Goal: Information Seeking & Learning: Find specific fact

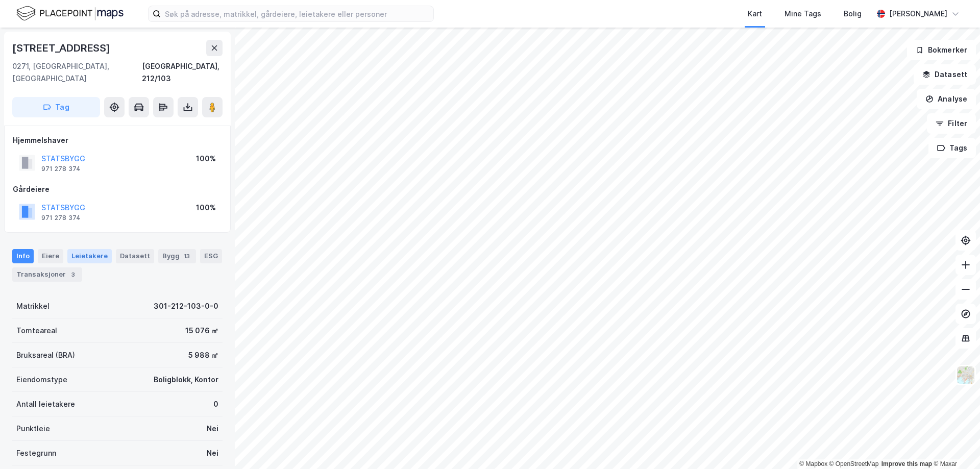
click at [88, 250] on div "Leietakere" at bounding box center [89, 256] width 44 height 14
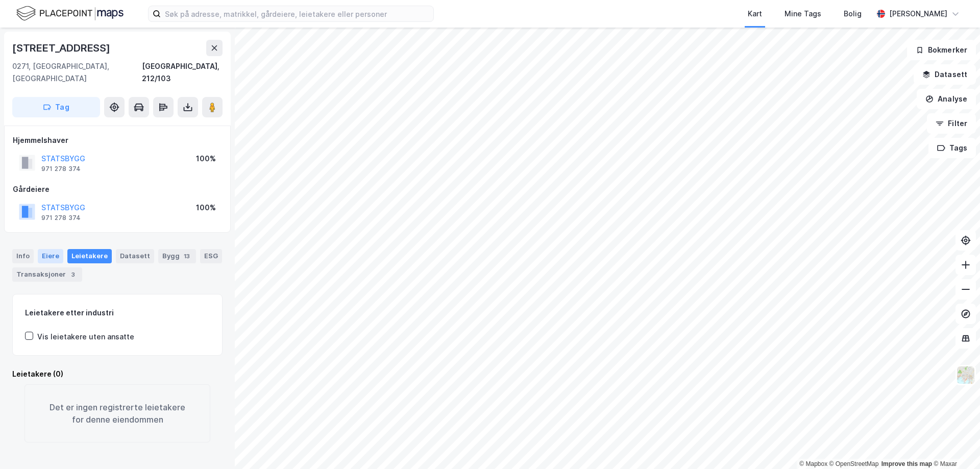
click at [46, 249] on div "Eiere" at bounding box center [51, 256] width 26 height 14
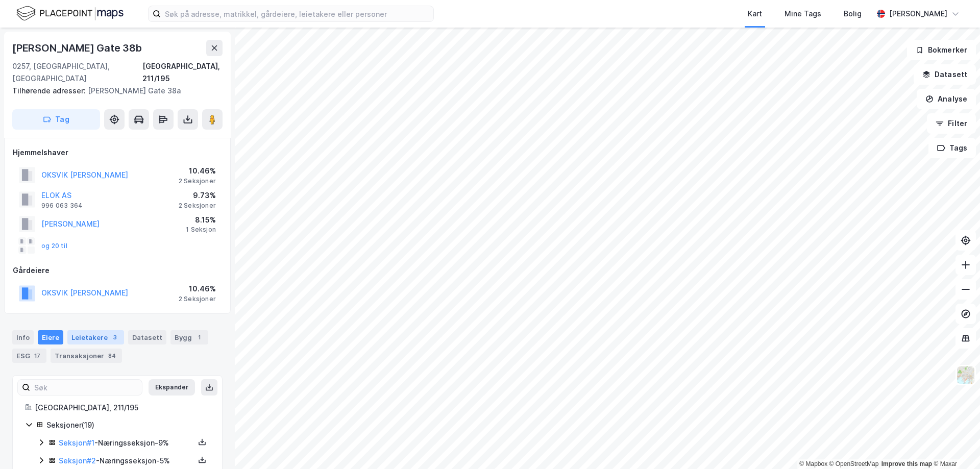
click at [82, 330] on div "Leietakere 3" at bounding box center [95, 337] width 57 height 14
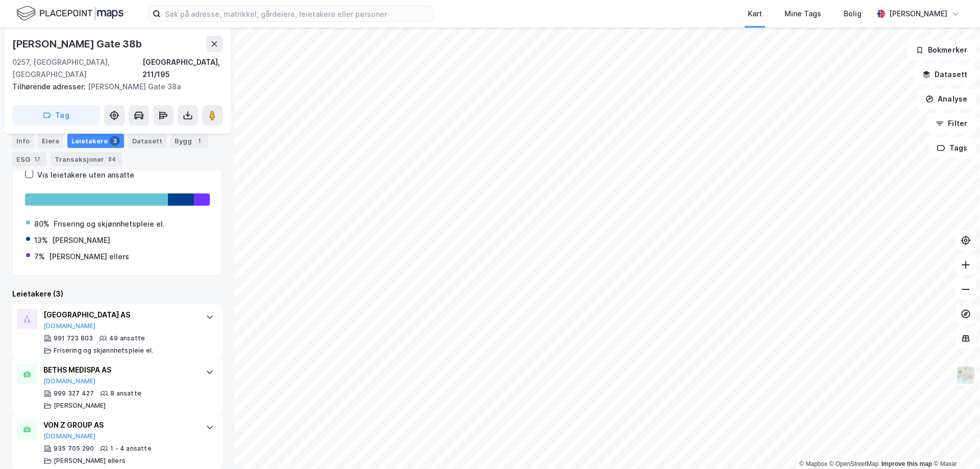
scroll to position [244, 0]
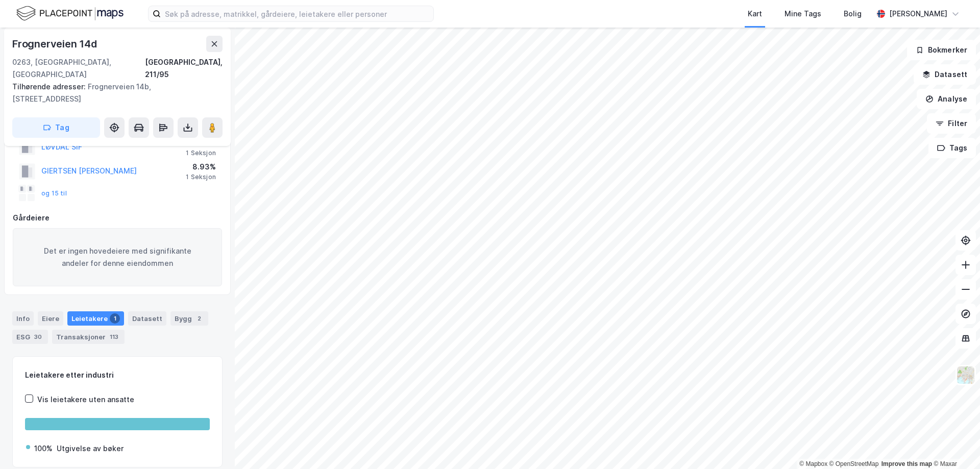
scroll to position [147, 0]
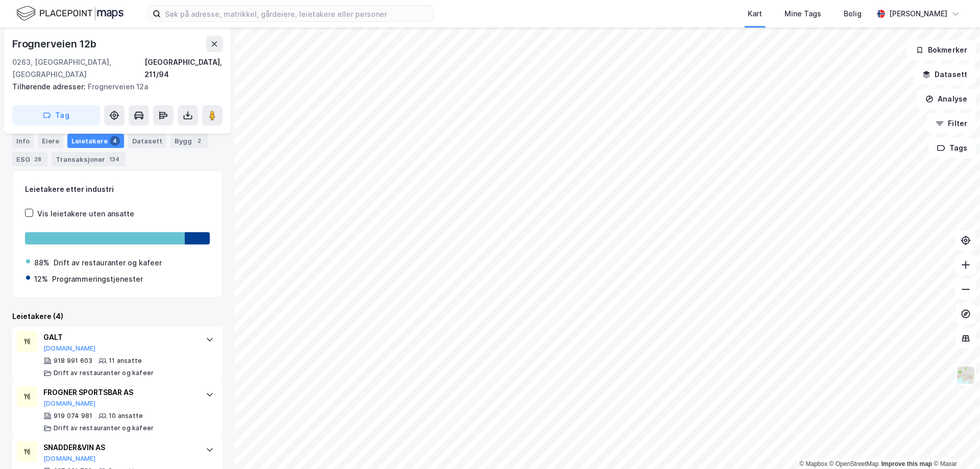
scroll to position [307, 0]
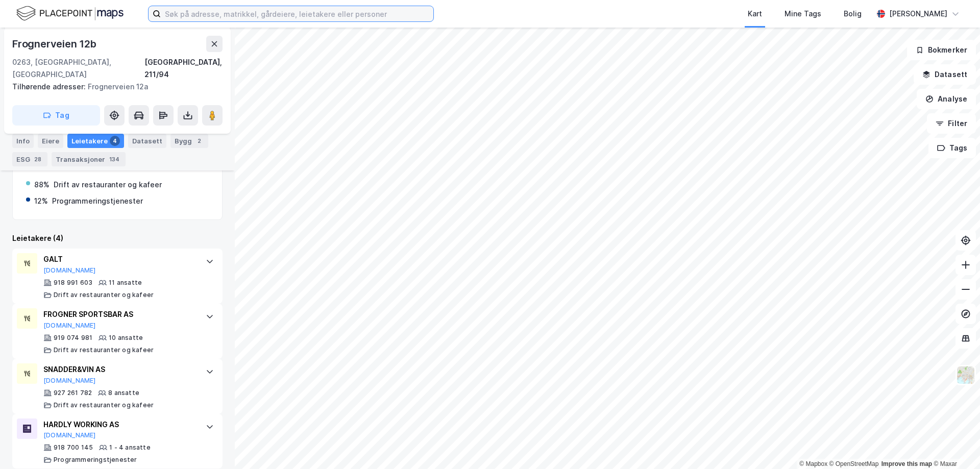
click at [218, 9] on input at bounding box center [297, 13] width 273 height 15
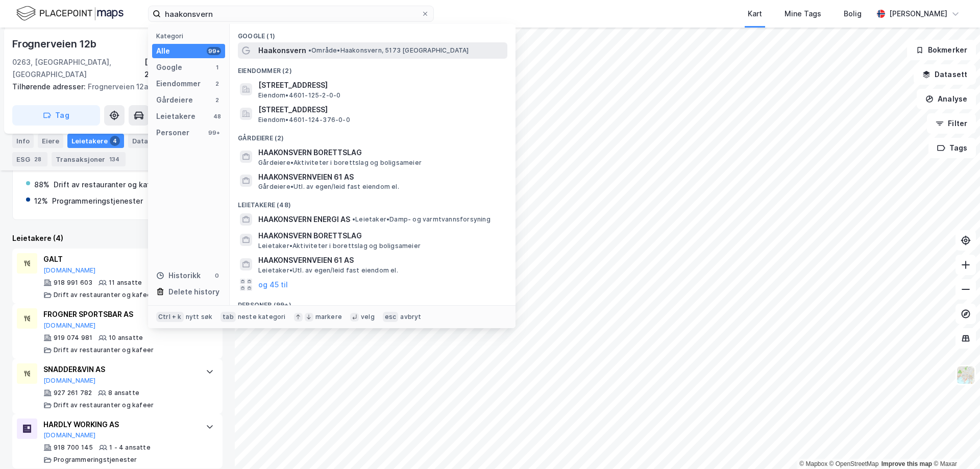
click at [321, 55] on div "Haakonsvern • Område • [GEOGRAPHIC_DATA], 5173 [GEOGRAPHIC_DATA]" at bounding box center [381, 50] width 247 height 12
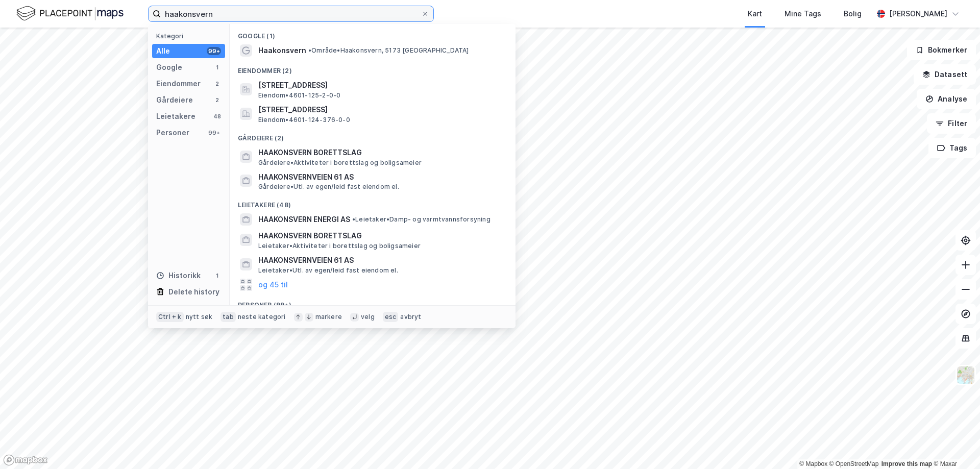
click at [210, 15] on input "haakonsvern" at bounding box center [291, 13] width 260 height 15
paste input "Øvre Smestadvei 40 D"
type input "Øvre Smestadvei 40 D"
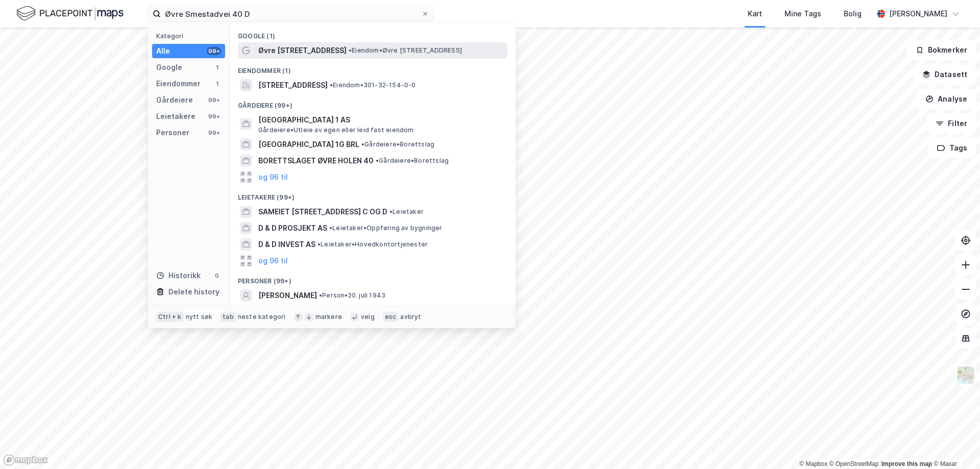
click at [301, 49] on span "Øvre [STREET_ADDRESS]" at bounding box center [302, 50] width 88 height 12
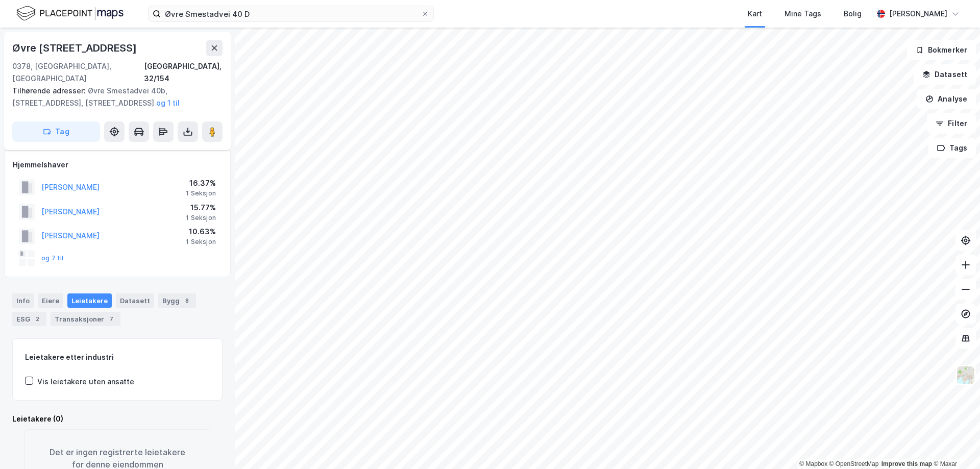
scroll to position [19, 0]
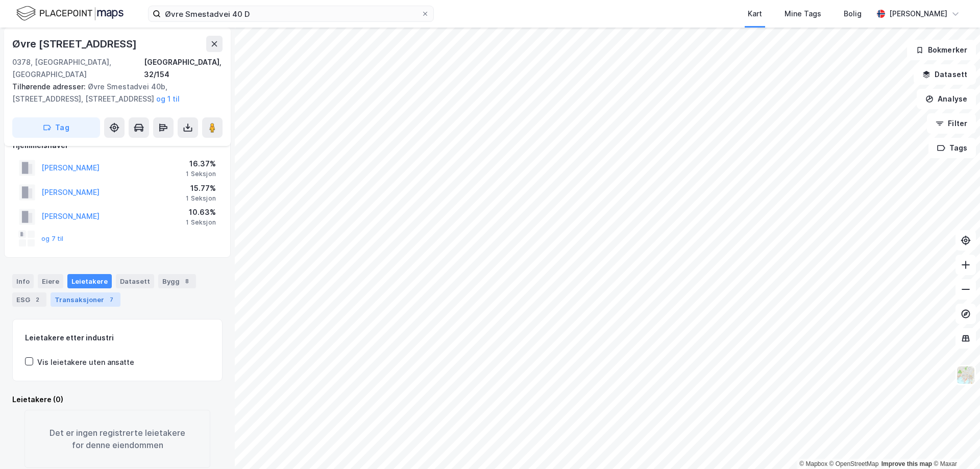
click at [74, 293] on div "Transaksjoner 7" at bounding box center [86, 300] width 70 height 14
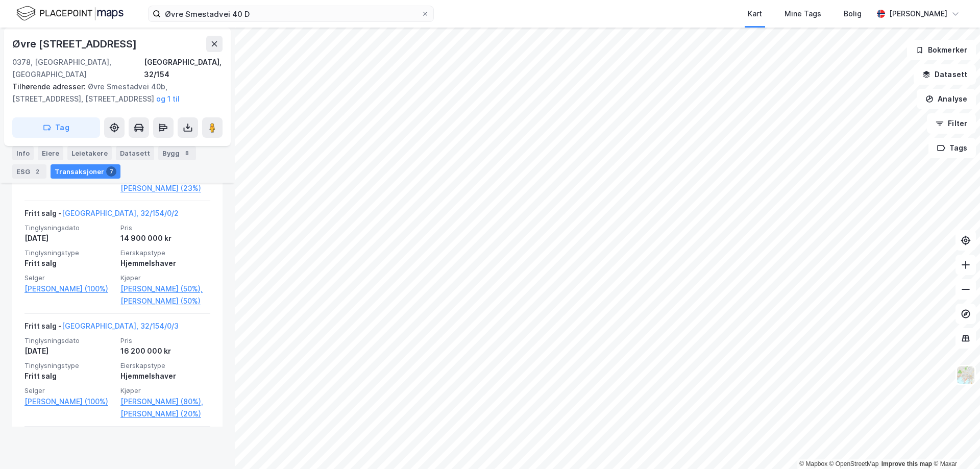
scroll to position [712, 0]
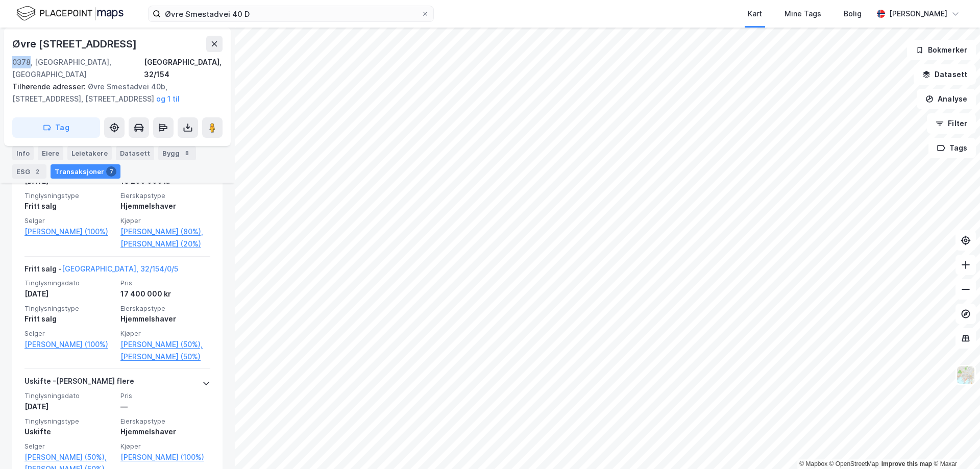
drag, startPoint x: 12, startPoint y: 61, endPoint x: 30, endPoint y: 62, distance: 17.9
click at [30, 62] on div "0378, [GEOGRAPHIC_DATA], [GEOGRAPHIC_DATA]" at bounding box center [78, 68] width 132 height 25
copy div "0378"
